Goal: Task Accomplishment & Management: Complete application form

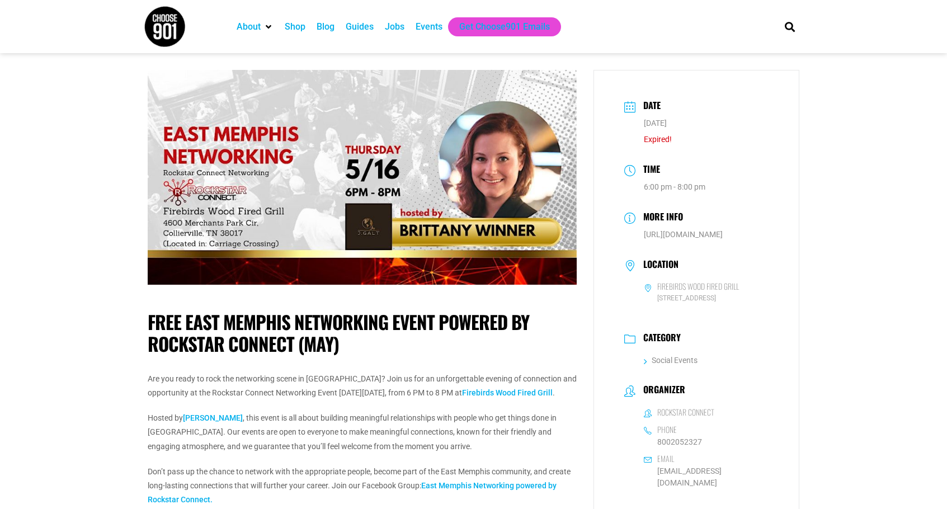
click at [396, 28] on div "Jobs" at bounding box center [395, 26] width 20 height 13
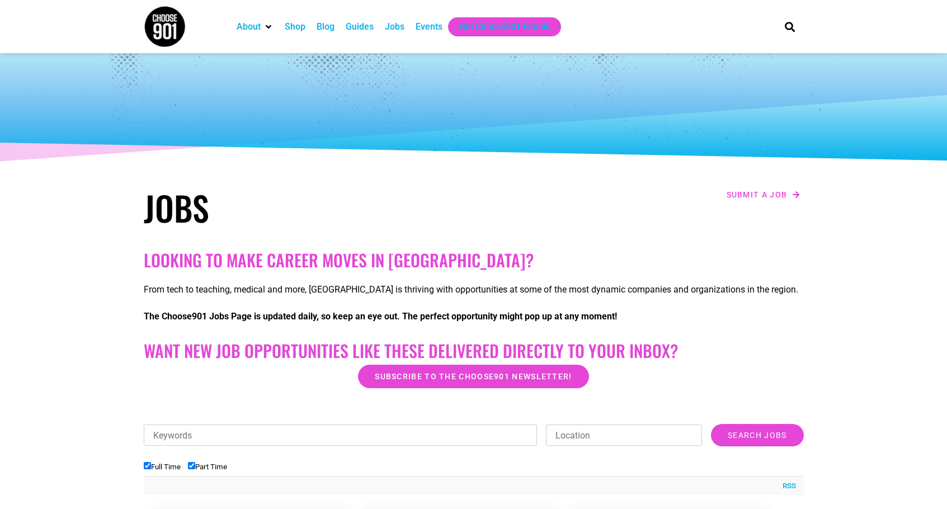
scroll to position [339, 0]
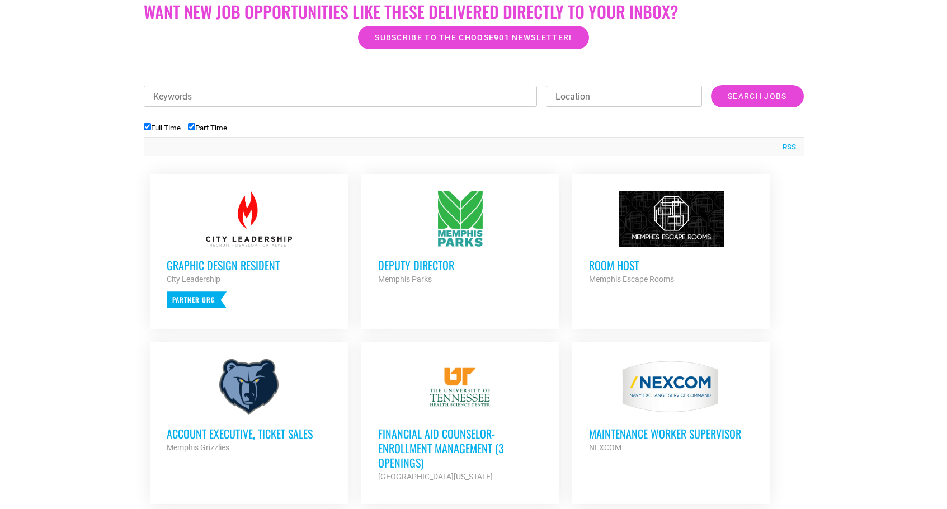
click at [195, 128] on input "Part Time" at bounding box center [191, 126] width 7 height 7
checkbox input "false"
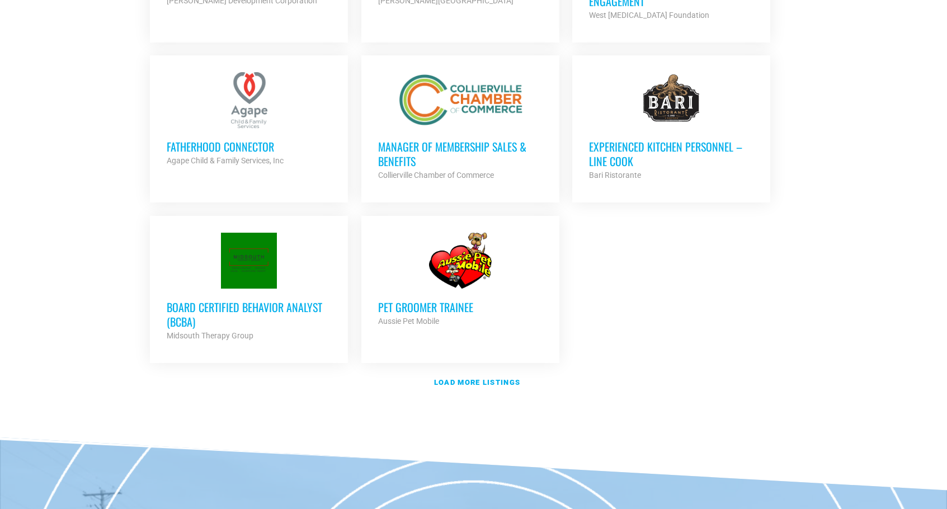
scroll to position [1250, 0]
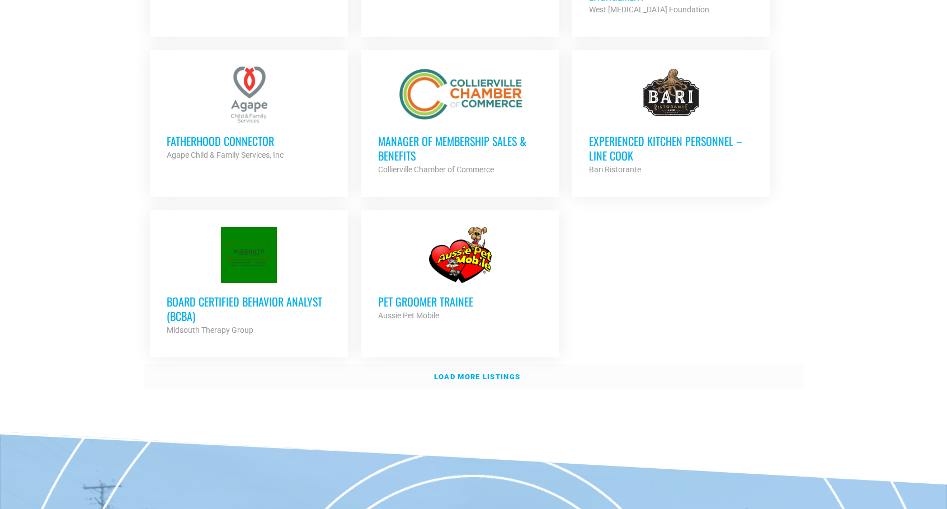
click at [490, 372] on strong "Load more listings" at bounding box center [477, 376] width 86 height 8
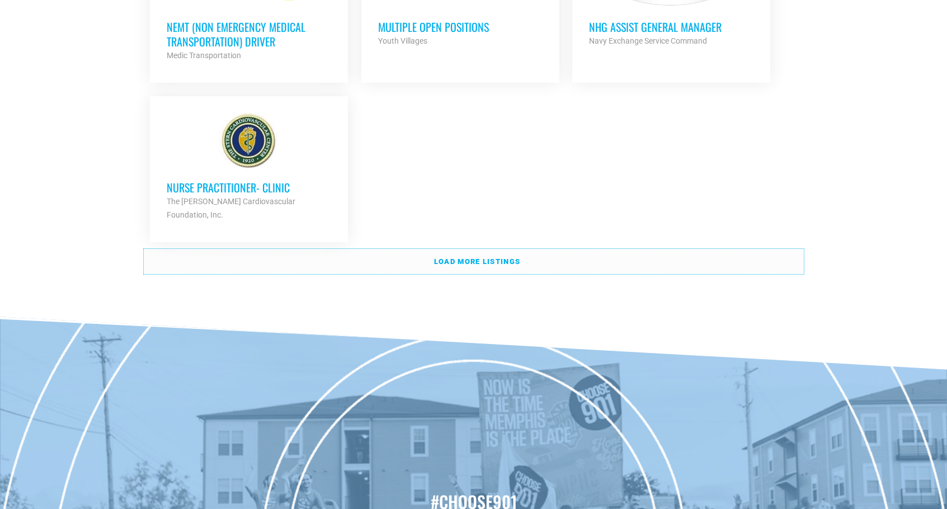
scroll to position [2426, 0]
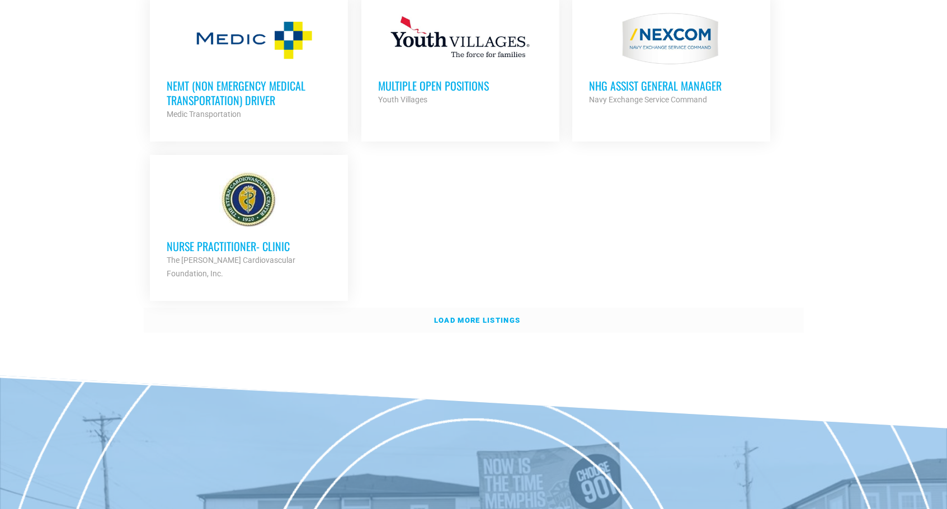
click at [468, 316] on strong "Load more listings" at bounding box center [477, 320] width 86 height 8
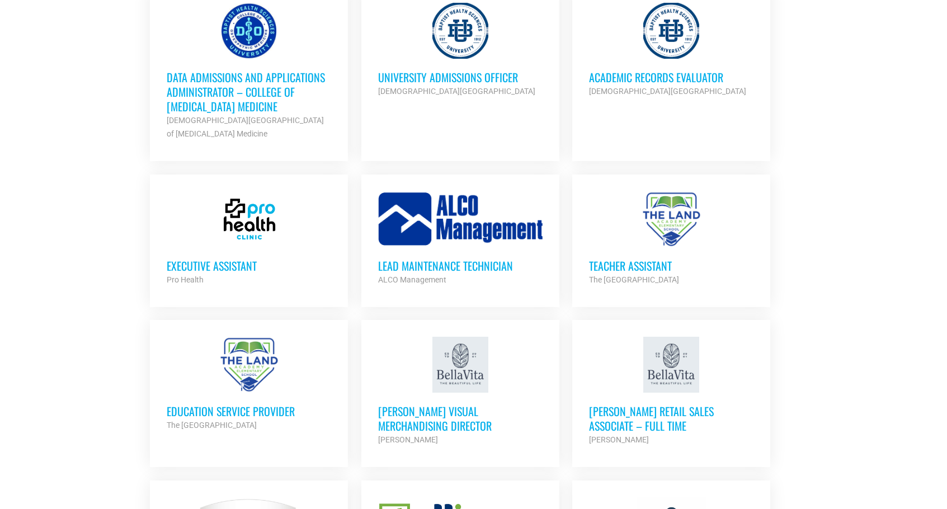
scroll to position [1640, 0]
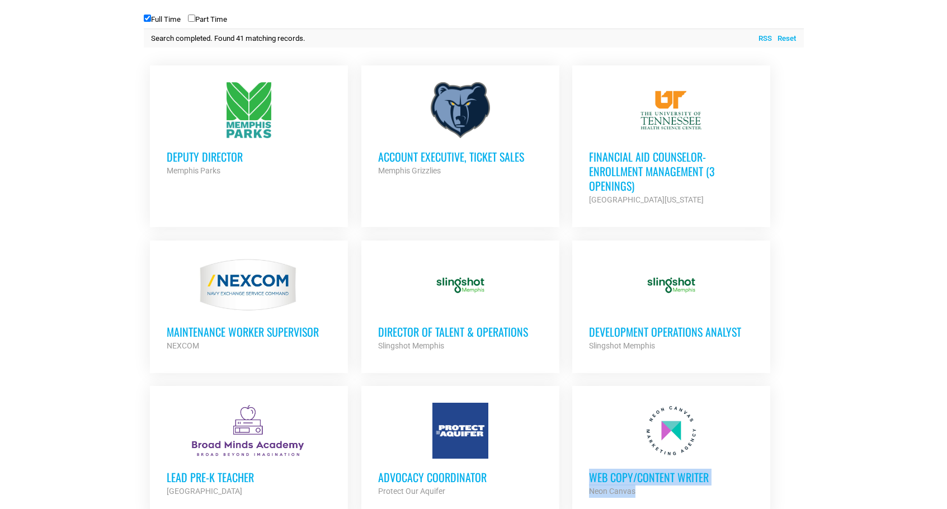
scroll to position [441, 0]
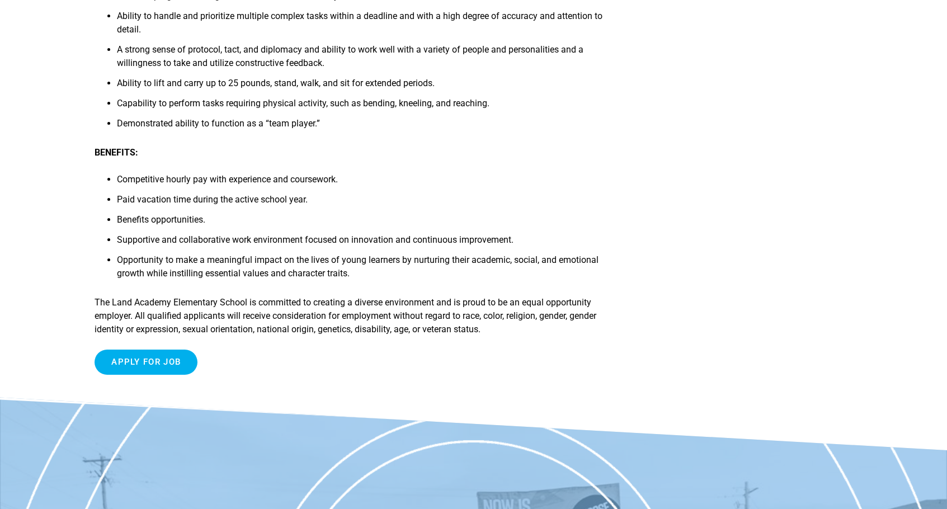
scroll to position [1663, 0]
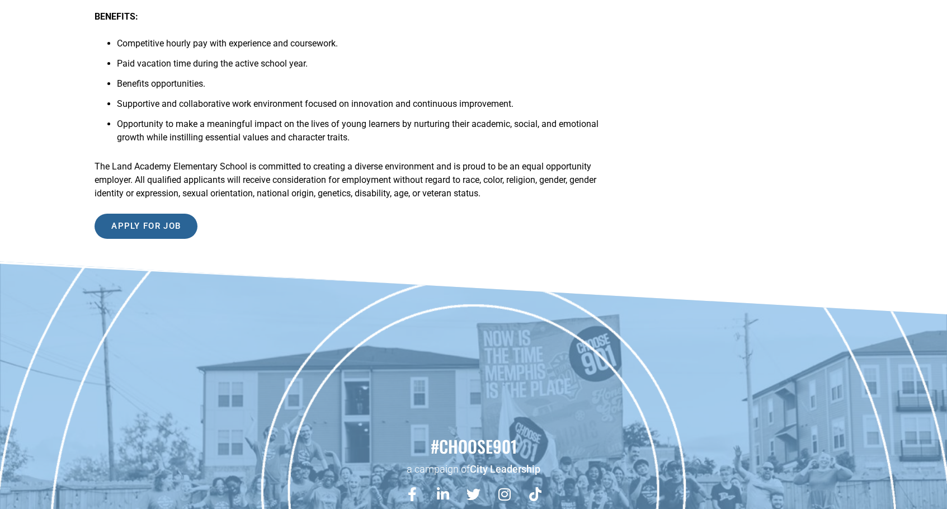
click at [163, 226] on input "Apply for job" at bounding box center [146, 226] width 103 height 25
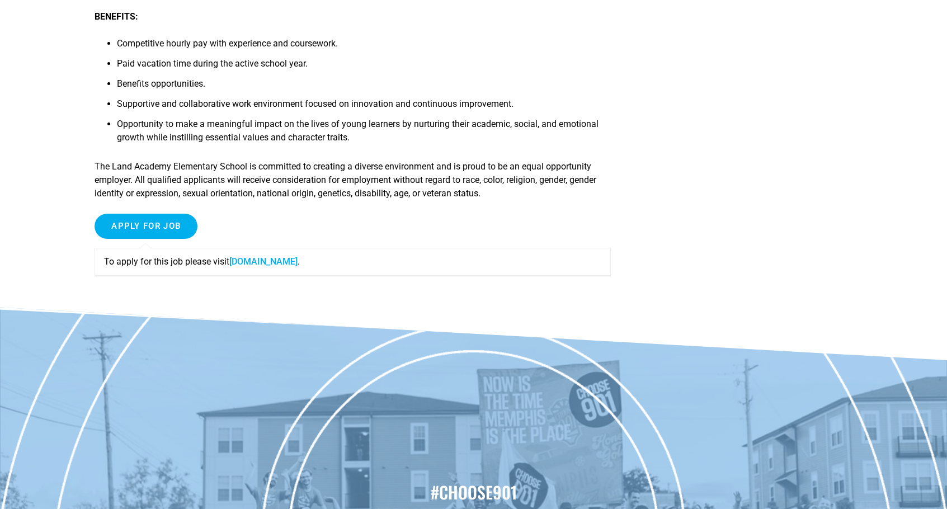
click at [251, 265] on link "forms.gle" at bounding box center [263, 261] width 68 height 11
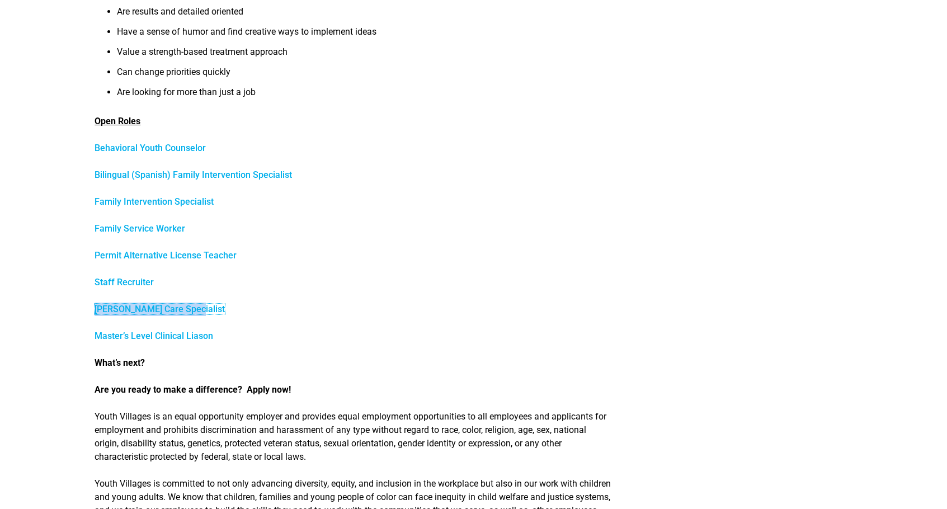
scroll to position [384, 0]
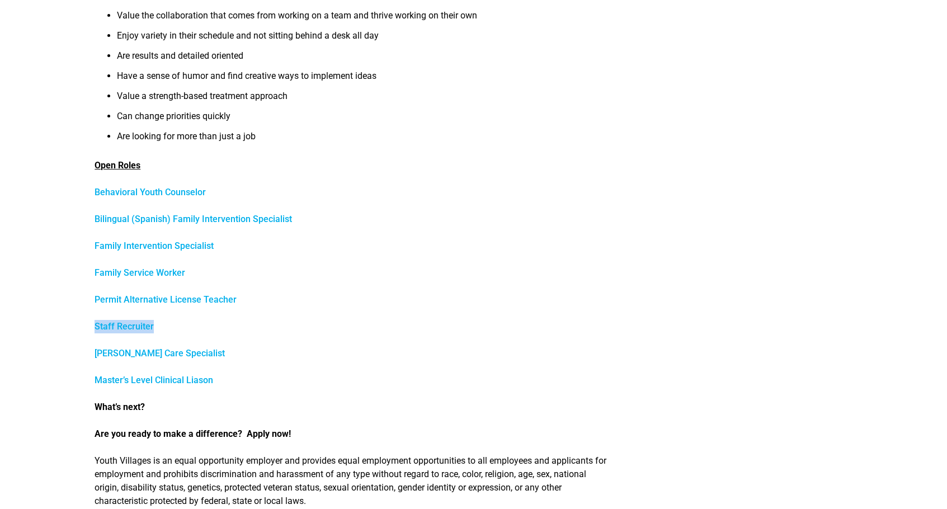
drag, startPoint x: 168, startPoint y: 323, endPoint x: 96, endPoint y: 321, distance: 72.2
click at [96, 321] on p "Staff Recruiter" at bounding box center [353, 326] width 516 height 13
copy link "Staff Recruiter"
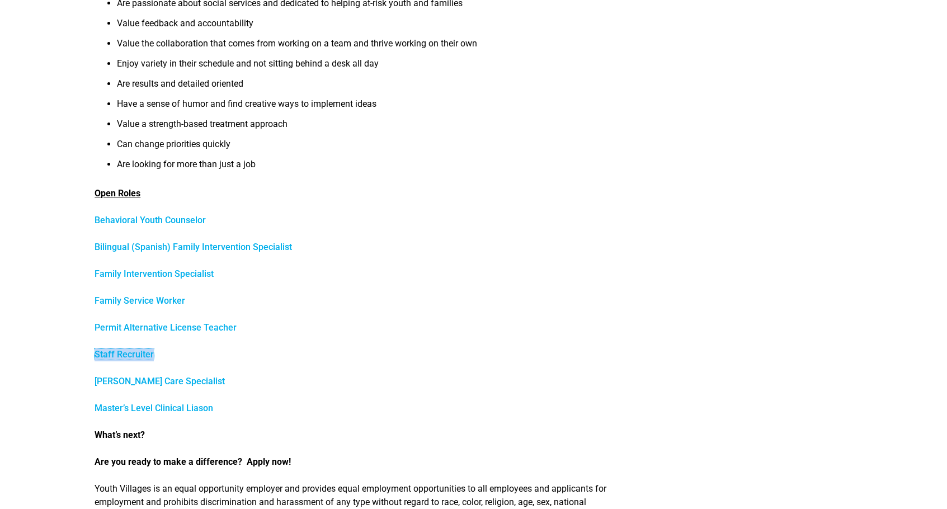
scroll to position [370, 0]
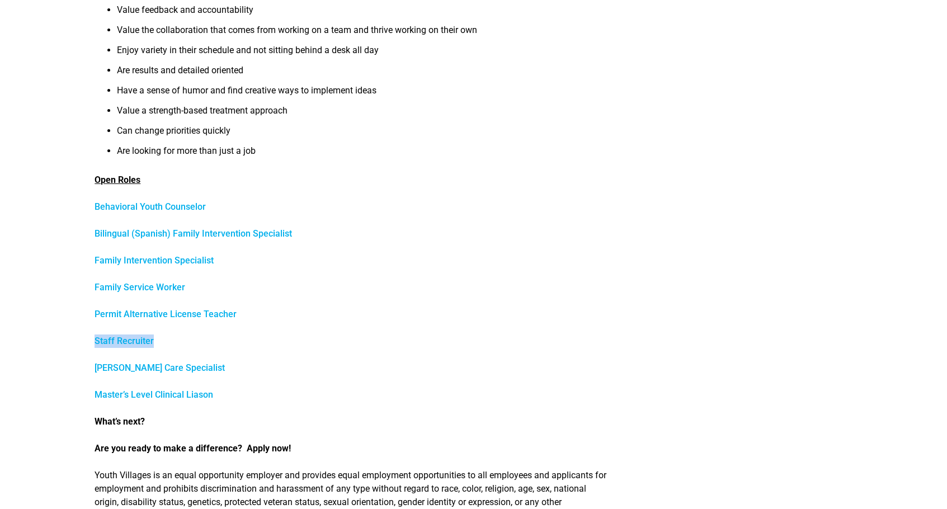
click at [129, 343] on link "Staff Recruiter" at bounding box center [124, 341] width 59 height 11
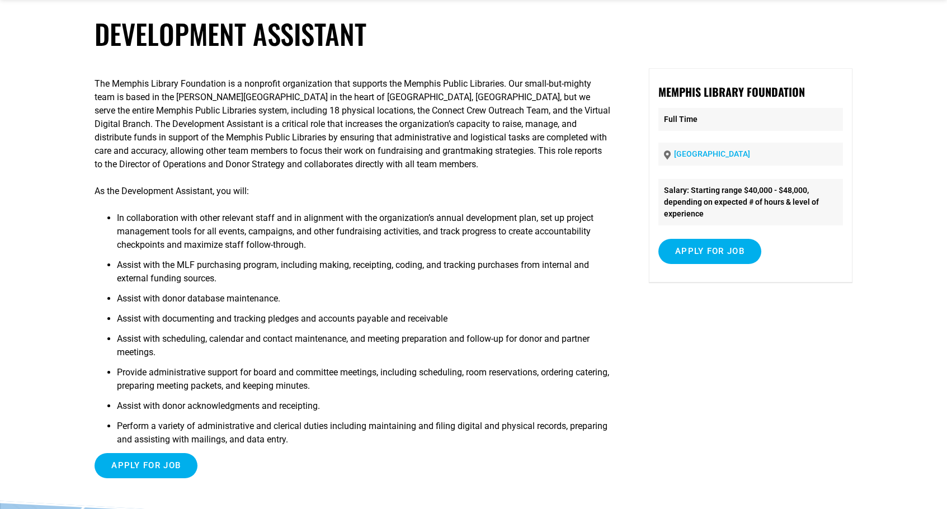
scroll to position [194, 0]
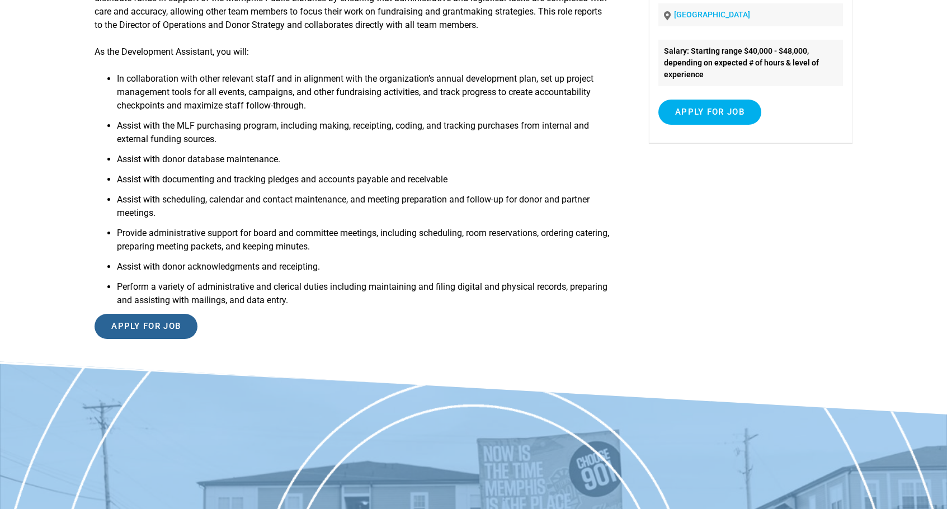
click at [158, 330] on input "Apply for job" at bounding box center [146, 326] width 103 height 25
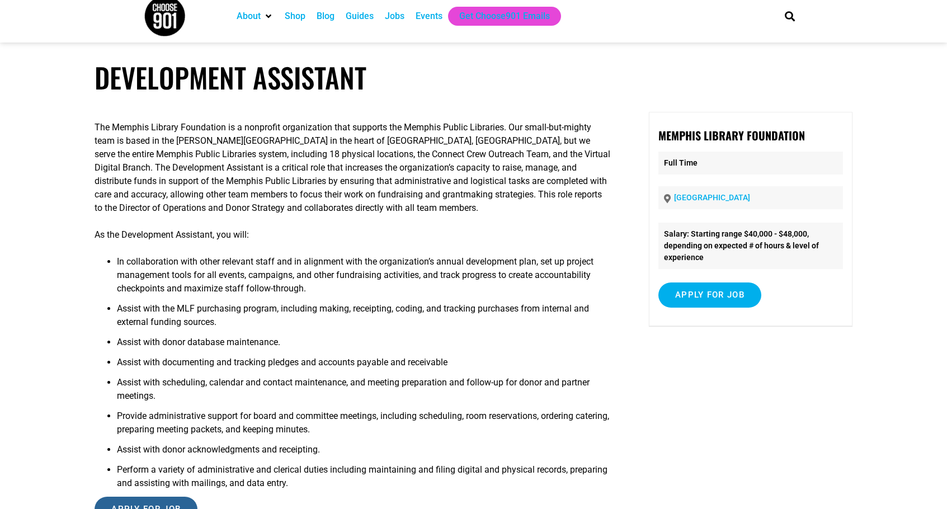
scroll to position [0, 0]
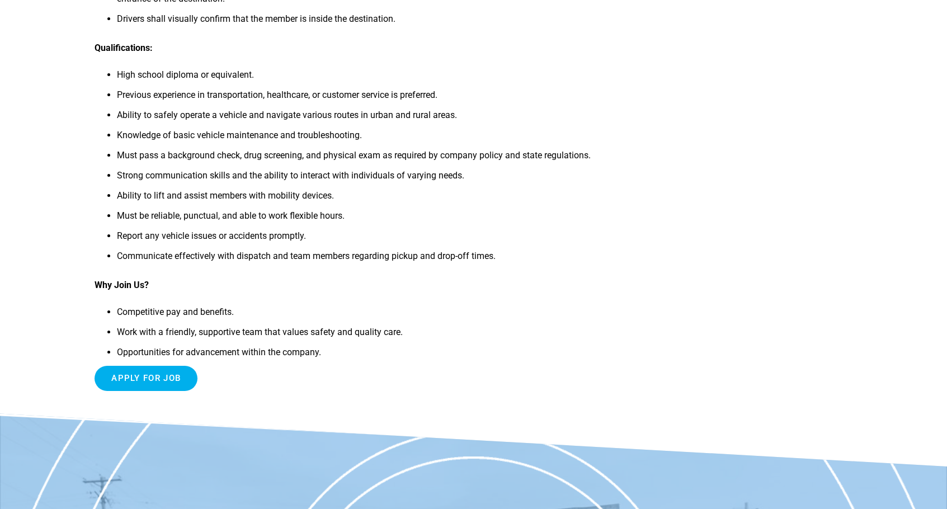
scroll to position [818, 0]
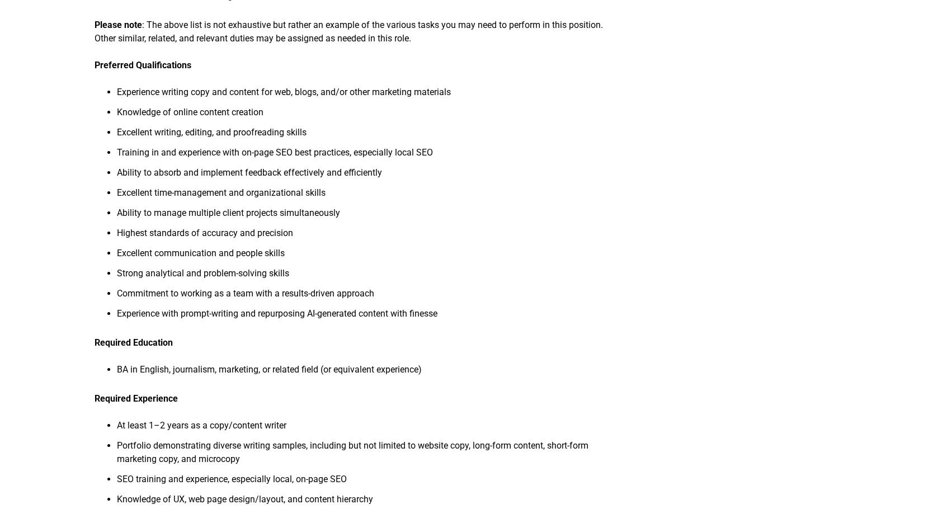
scroll to position [458, 0]
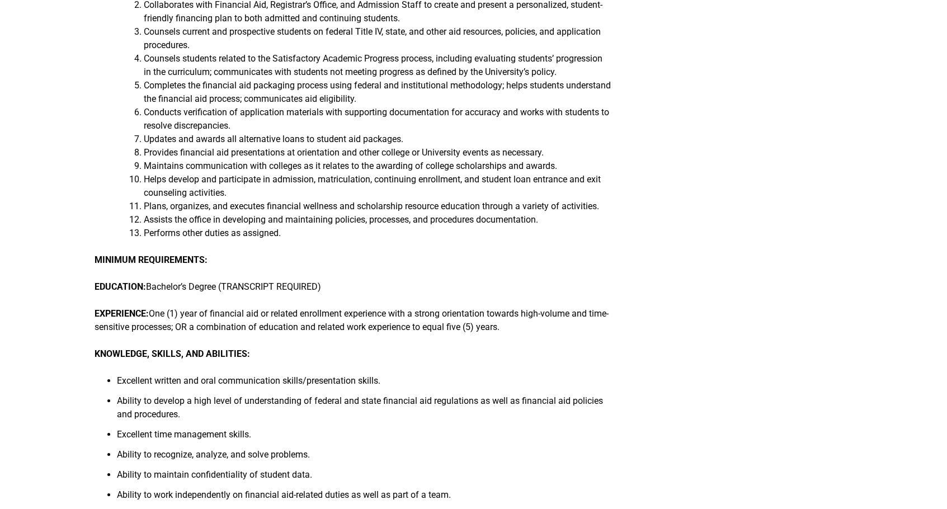
scroll to position [309, 0]
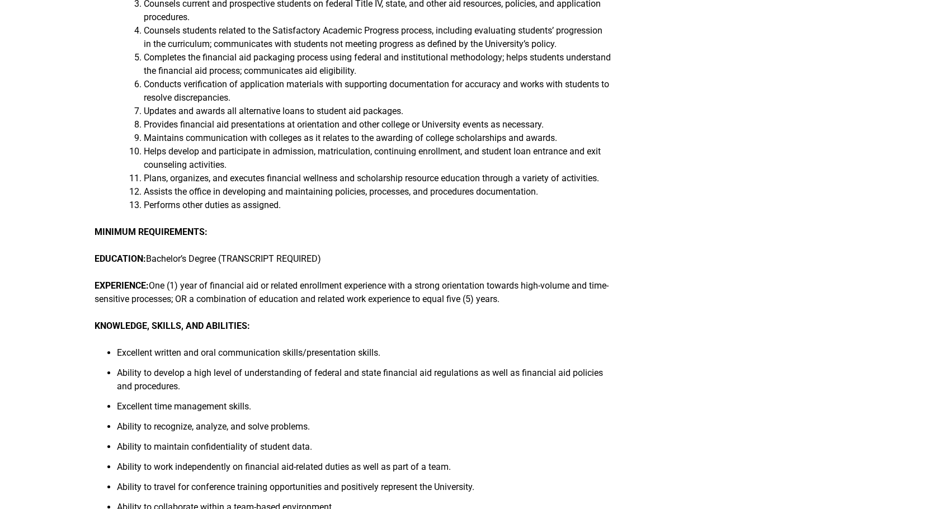
click at [232, 305] on p "EXPERIENCE: One (1) year of financial aid or related enrollment experience with…" at bounding box center [353, 292] width 516 height 27
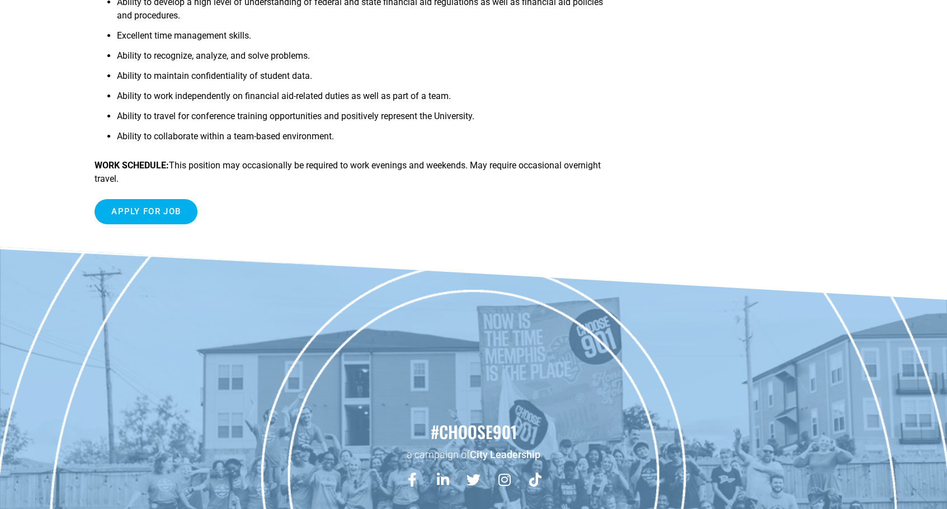
scroll to position [710, 0]
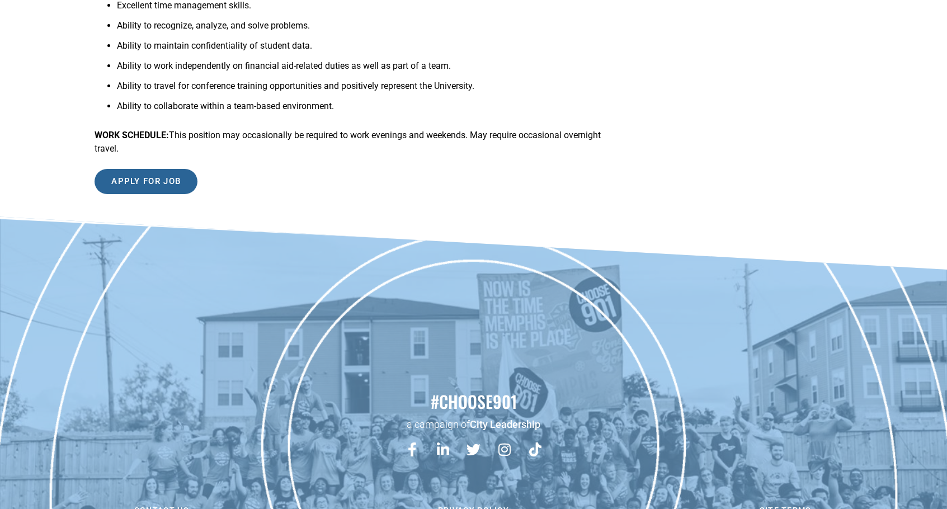
click at [172, 194] on input "Apply for job" at bounding box center [146, 181] width 103 height 25
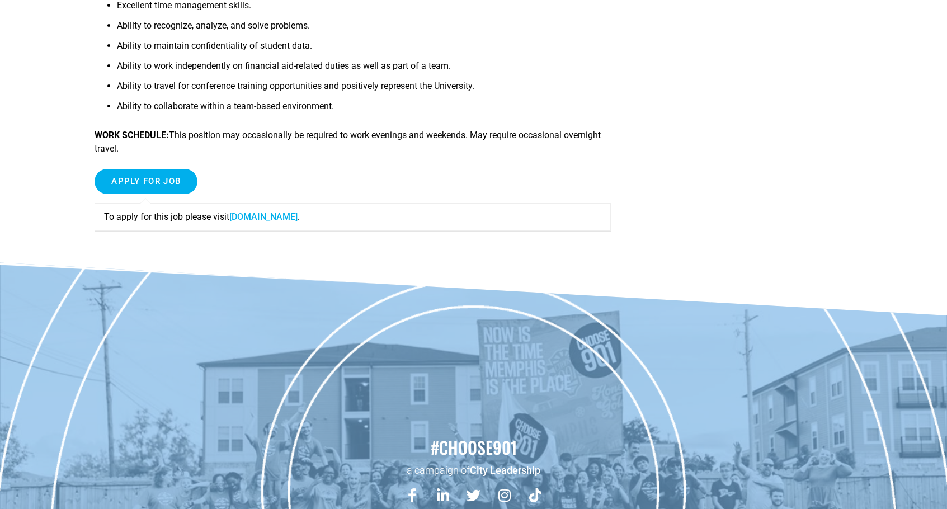
click at [286, 222] on link "fa-ewlq-saasfaprod1.fa.ocs.oraclecloud.com" at bounding box center [263, 216] width 68 height 11
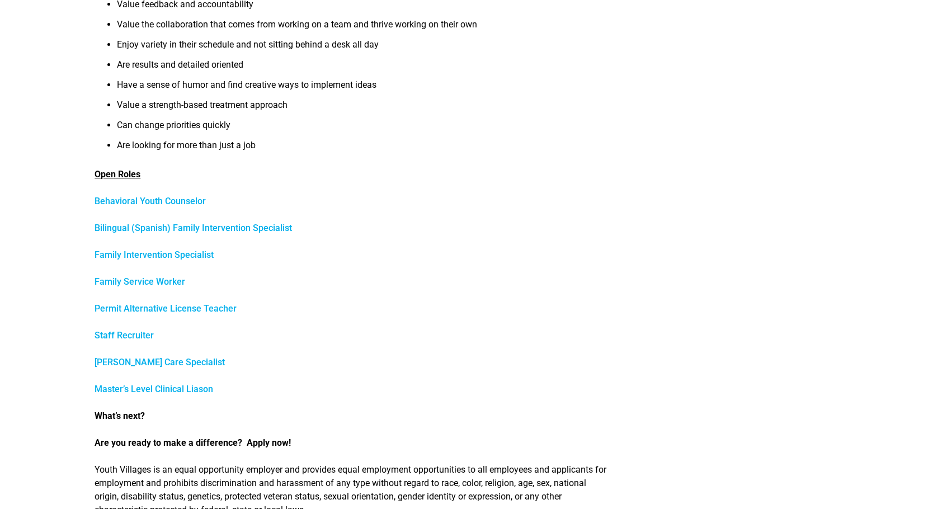
scroll to position [261, 0]
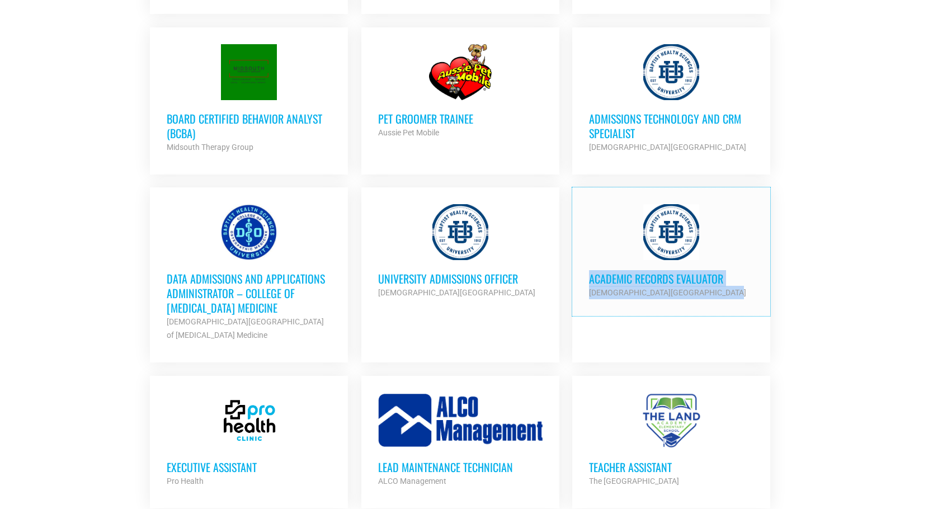
scroll to position [1436, 0]
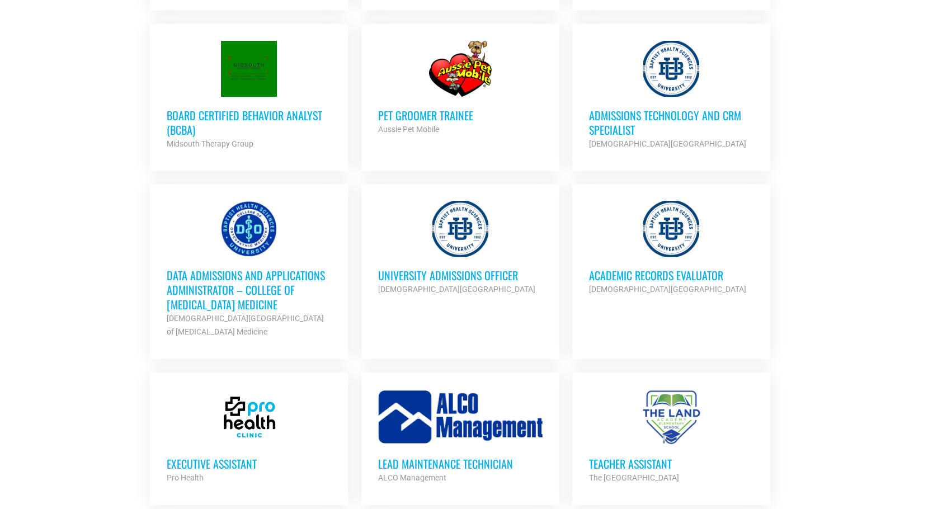
click at [922, 295] on section "Looking to make career moves in Memphis? From tech to teaching, medical and mor…" at bounding box center [473, 60] width 947 height 2504
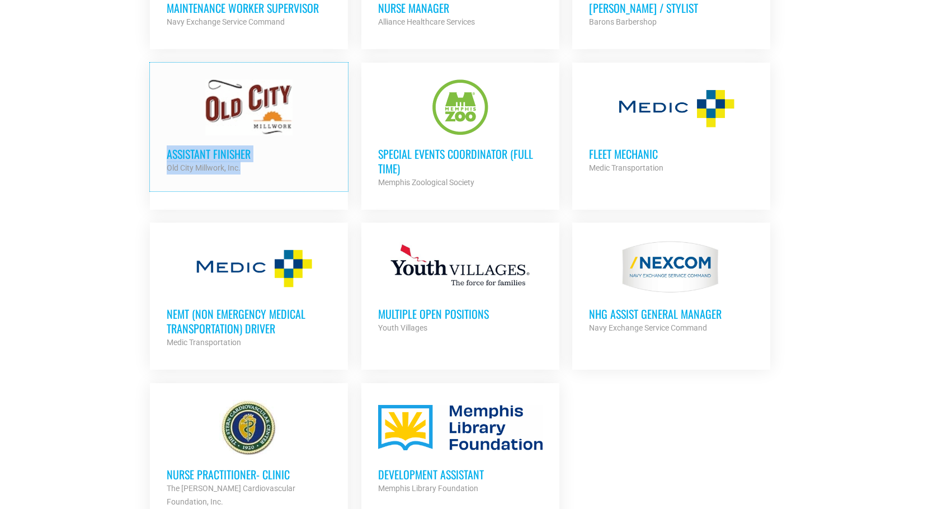
scroll to position [2210, 0]
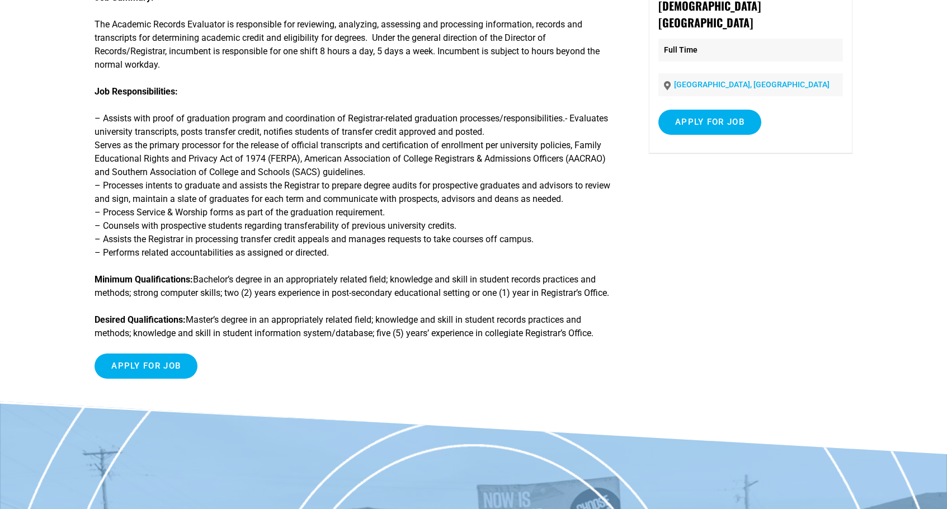
scroll to position [149, 0]
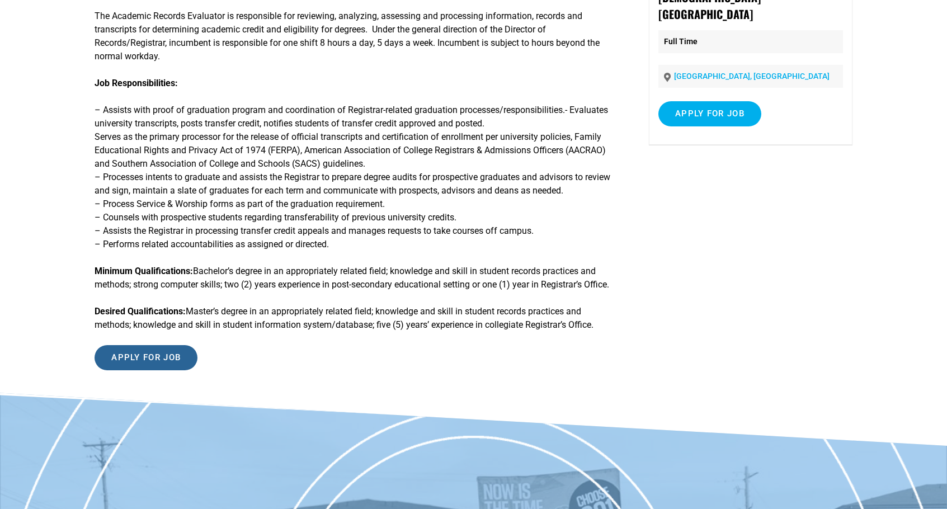
click at [162, 370] on input "Apply for job" at bounding box center [146, 357] width 103 height 25
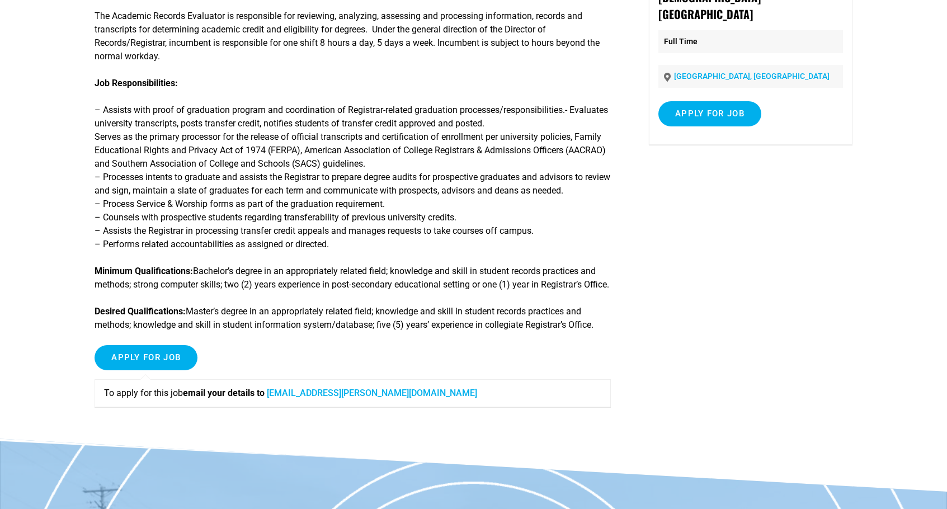
click at [313, 398] on link "Raven.shoup@bmhcc.org" at bounding box center [372, 393] width 210 height 11
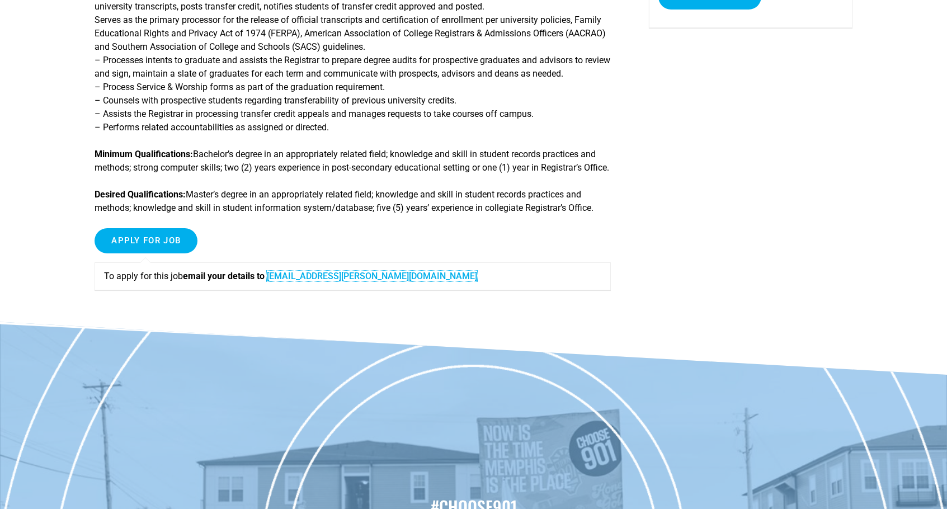
scroll to position [304, 0]
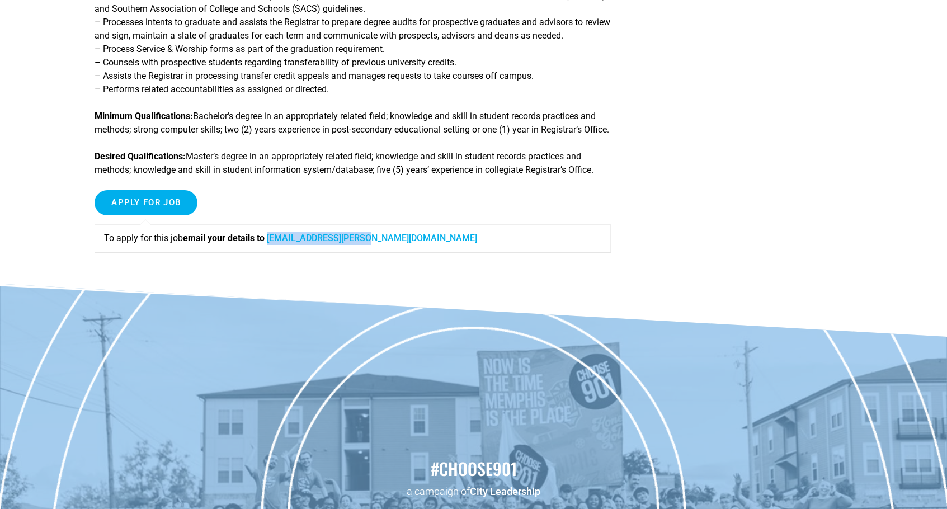
drag, startPoint x: 389, startPoint y: 253, endPoint x: 278, endPoint y: 254, distance: 110.7
click at [277, 245] on p "To apply for this job email your details to Raven.shoup@bmhcc.org" at bounding box center [352, 238] width 497 height 13
copy link "Raven.shoup@bmhcc.org"
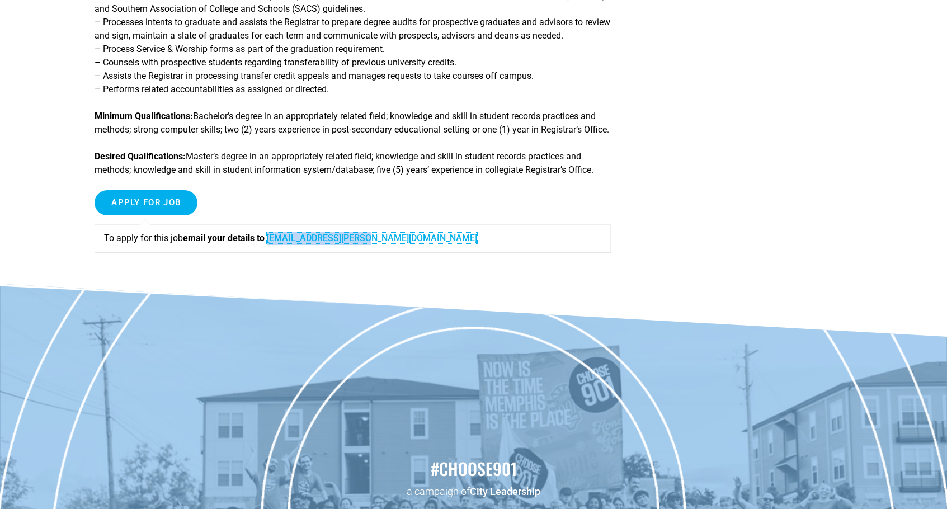
scroll to position [0, 0]
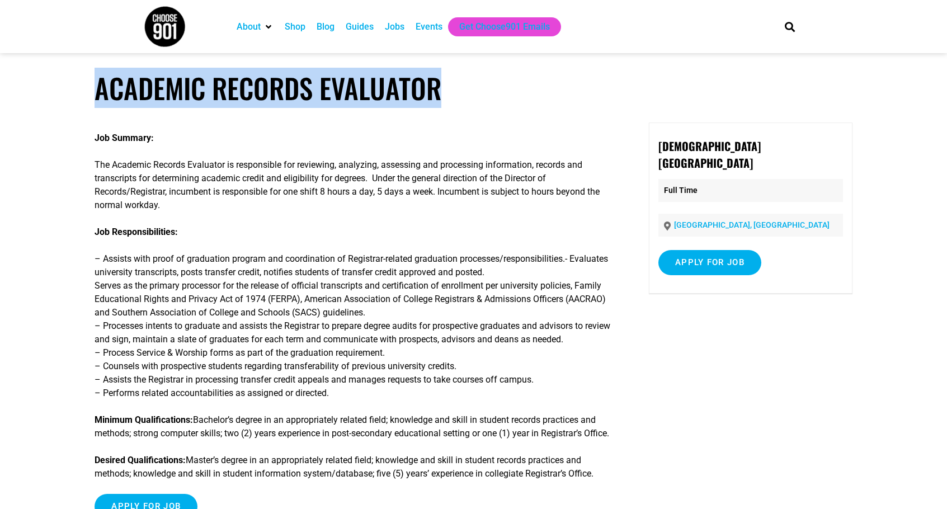
drag, startPoint x: 100, startPoint y: 87, endPoint x: 478, endPoint y: 88, distance: 377.5
click at [487, 89] on h1 "Academic Records Evaluator" at bounding box center [473, 88] width 757 height 33
copy h1 "Academic Records Evaluator"
click at [384, 162] on p "The Academic Records Evaluator is responsible for reviewing, analyzing, assessi…" at bounding box center [353, 185] width 516 height 54
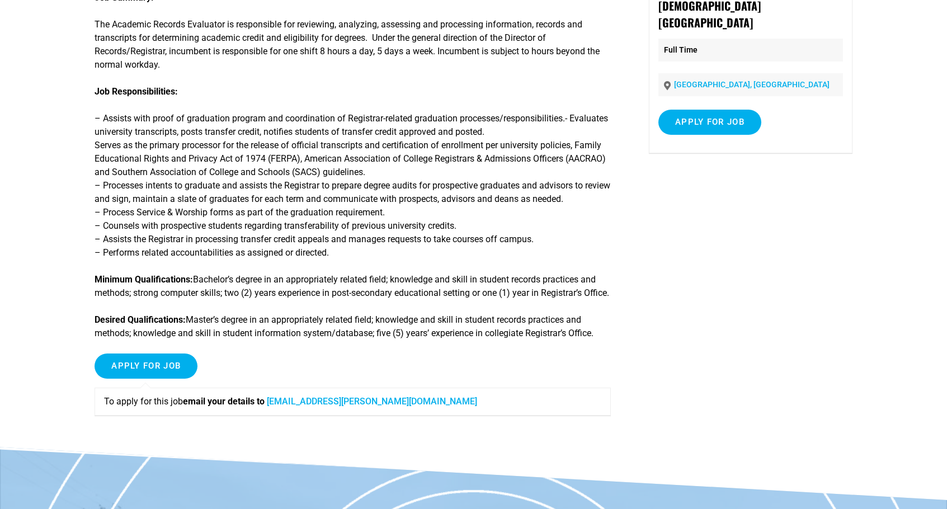
scroll to position [153, 0]
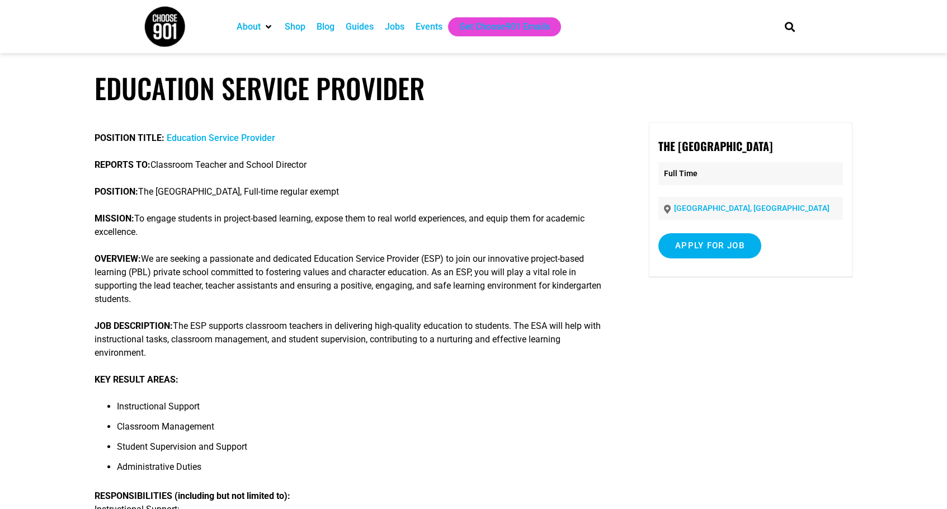
click at [386, 195] on p "POSITION: The Land Academy Elementary School, Full-time regular exempt" at bounding box center [353, 191] width 516 height 13
drag, startPoint x: 149, startPoint y: 190, endPoint x: 301, endPoint y: 193, distance: 152.2
click at [301, 193] on p "POSITION: The Land Academy Elementary School, Full-time regular exempt" at bounding box center [353, 191] width 516 height 13
copy p "The Land Academy Elementary School"
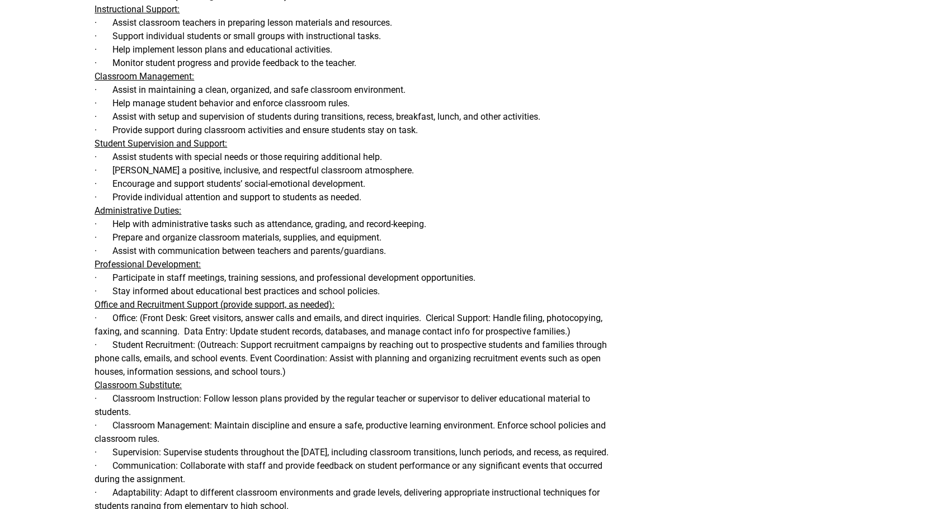
scroll to position [506, 0]
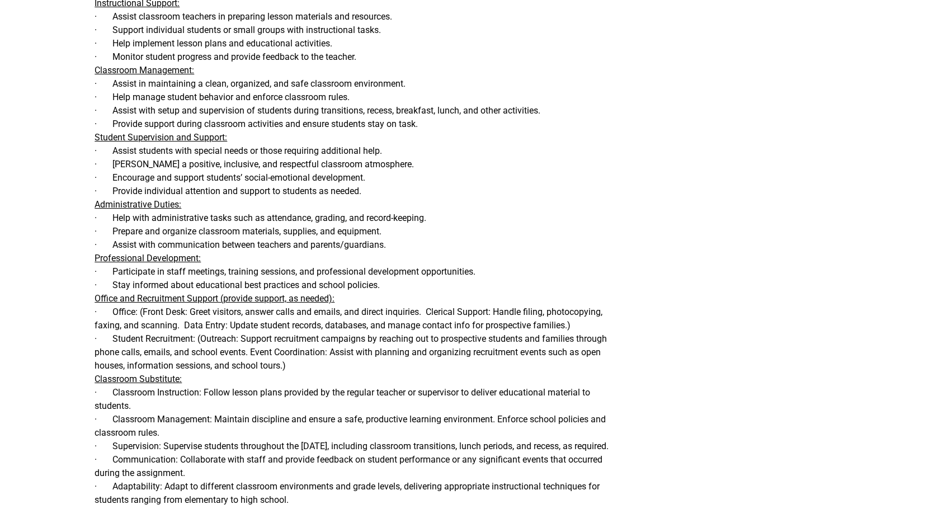
click at [206, 357] on p "RESPONSIBILITIES (including but not limited to): Instructional Support: · Assis…" at bounding box center [353, 285] width 516 height 604
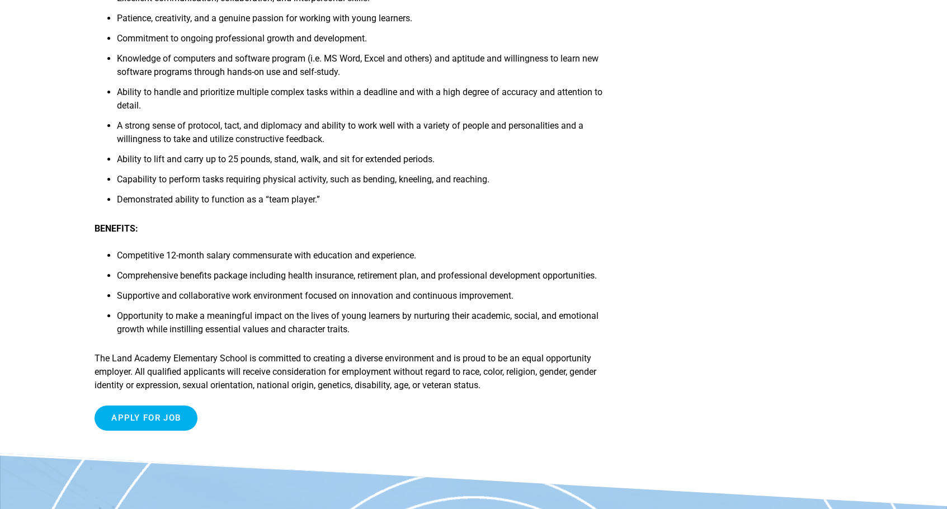
scroll to position [1270, 0]
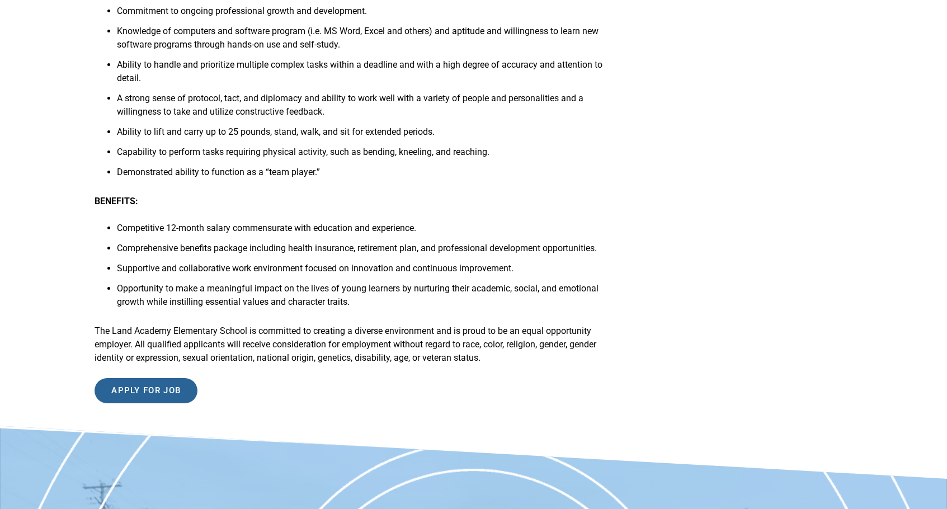
click at [174, 403] on input "Apply for job" at bounding box center [146, 390] width 103 height 25
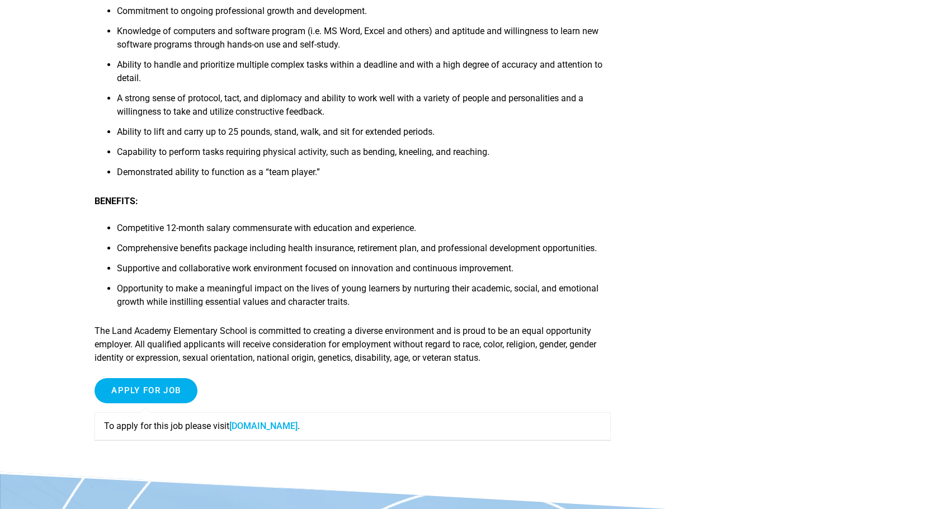
click at [260, 431] on link "forms.gle" at bounding box center [263, 426] width 68 height 11
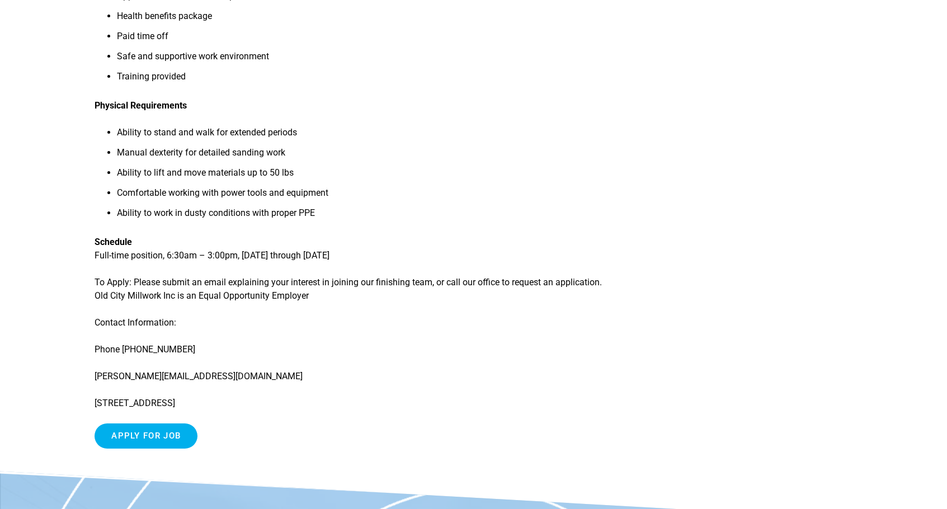
scroll to position [791, 0]
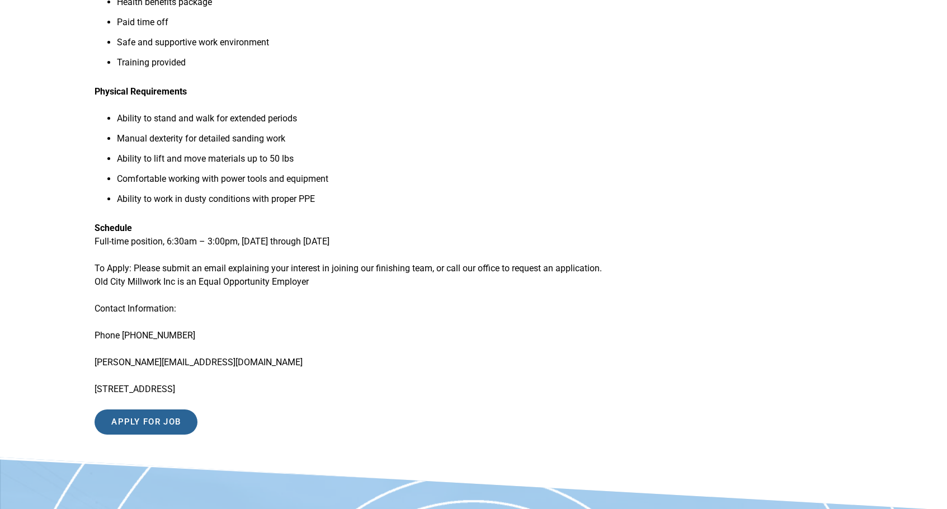
click at [165, 435] on input "Apply for job" at bounding box center [146, 421] width 103 height 25
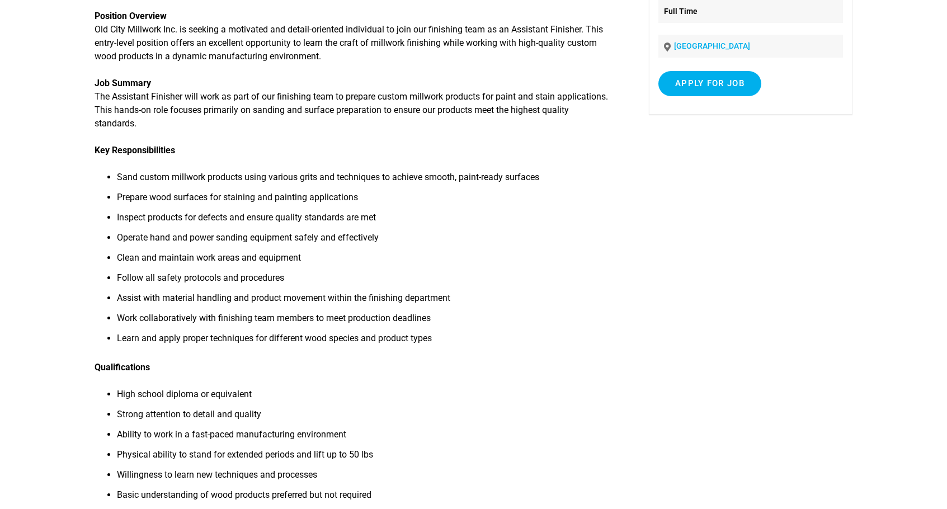
scroll to position [151, 0]
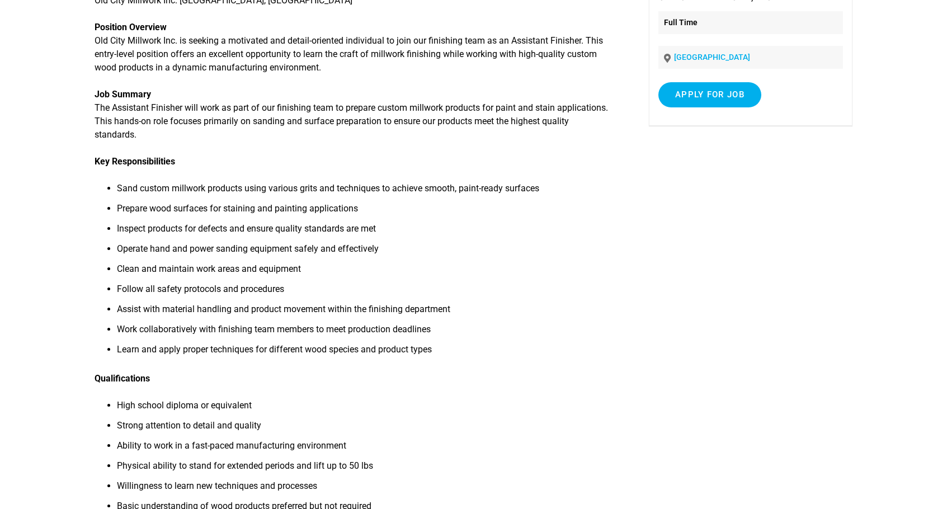
drag, startPoint x: 111, startPoint y: 107, endPoint x: 182, endPoint y: 111, distance: 70.6
click at [182, 111] on p "Job Summary The Assistant Finisher will work as part of our finishing team to p…" at bounding box center [353, 115] width 516 height 54
drag, startPoint x: 117, startPoint y: 107, endPoint x: 154, endPoint y: 109, distance: 36.4
click at [177, 108] on p "Job Summary The Assistant Finisher will work as part of our finishing team to p…" at bounding box center [353, 115] width 516 height 54
click at [143, 109] on p "Job Summary The Assistant Finisher will work as part of our finishing team to p…" at bounding box center [353, 115] width 516 height 54
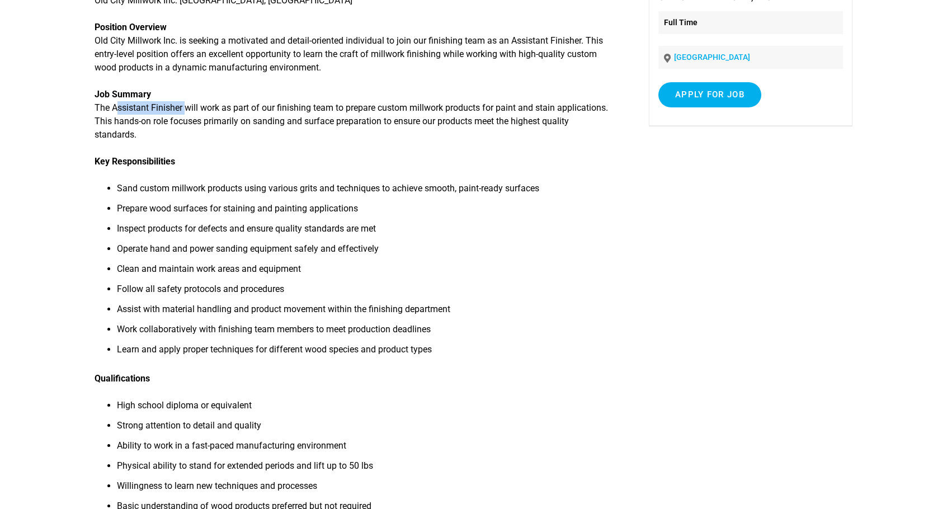
drag, startPoint x: 115, startPoint y: 106, endPoint x: 183, endPoint y: 110, distance: 67.8
click at [183, 110] on p "Job Summary The Assistant Finisher will work as part of our finishing team to p…" at bounding box center [353, 115] width 516 height 54
copy p "Assistant Finisher"
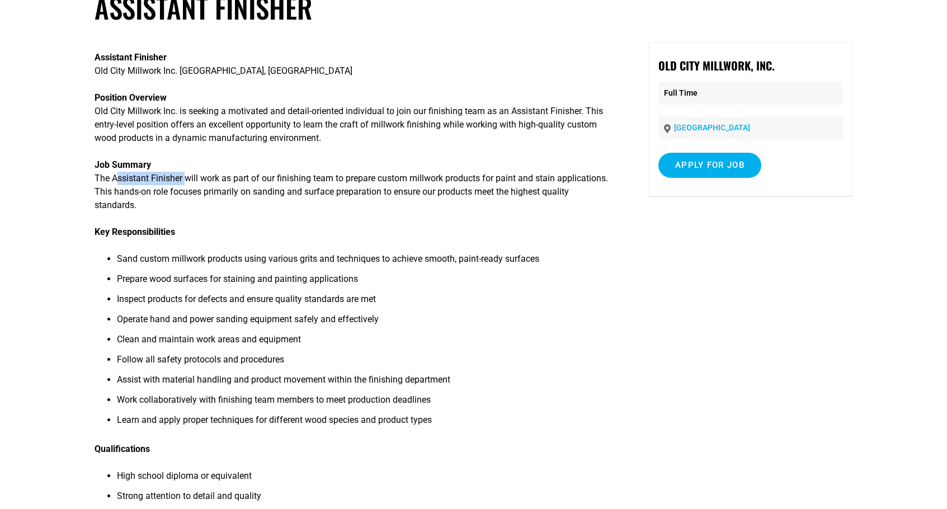
scroll to position [0, 0]
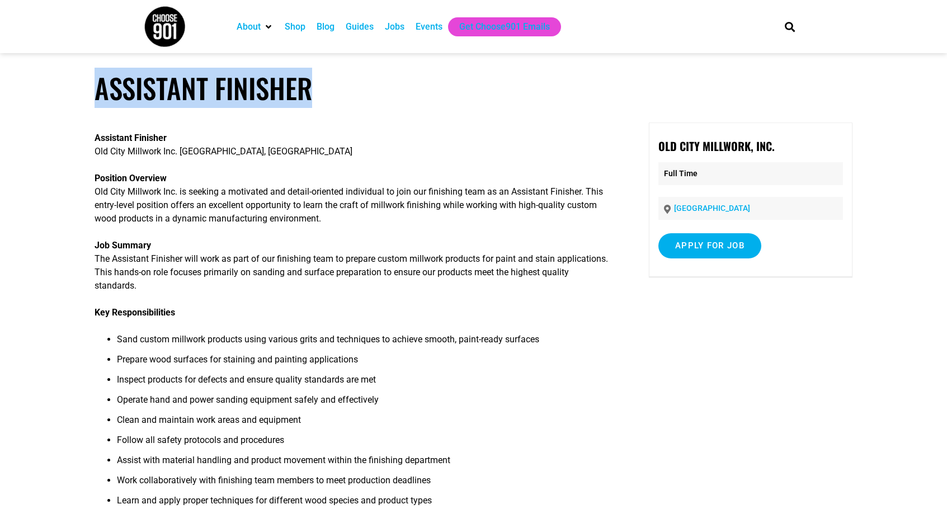
drag, startPoint x: 100, startPoint y: 87, endPoint x: 309, endPoint y: 98, distance: 209.5
click at [332, 102] on h1 "Assistant Finisher" at bounding box center [473, 88] width 757 height 33
copy h1 "Assistant Finisher"
